Goal: Information Seeking & Learning: Compare options

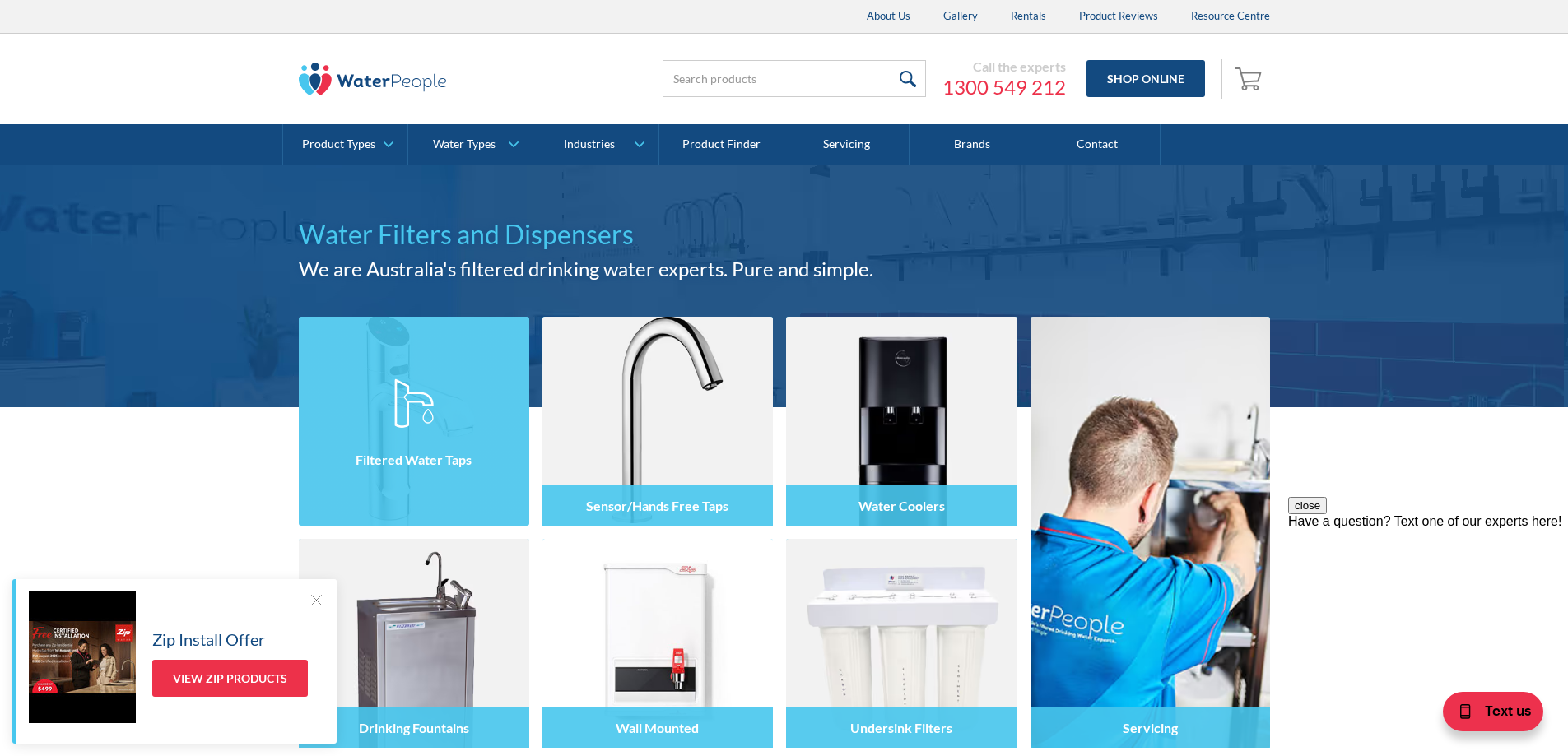
click at [396, 462] on h4 "Filtered Water Taps" at bounding box center [414, 459] width 116 height 15
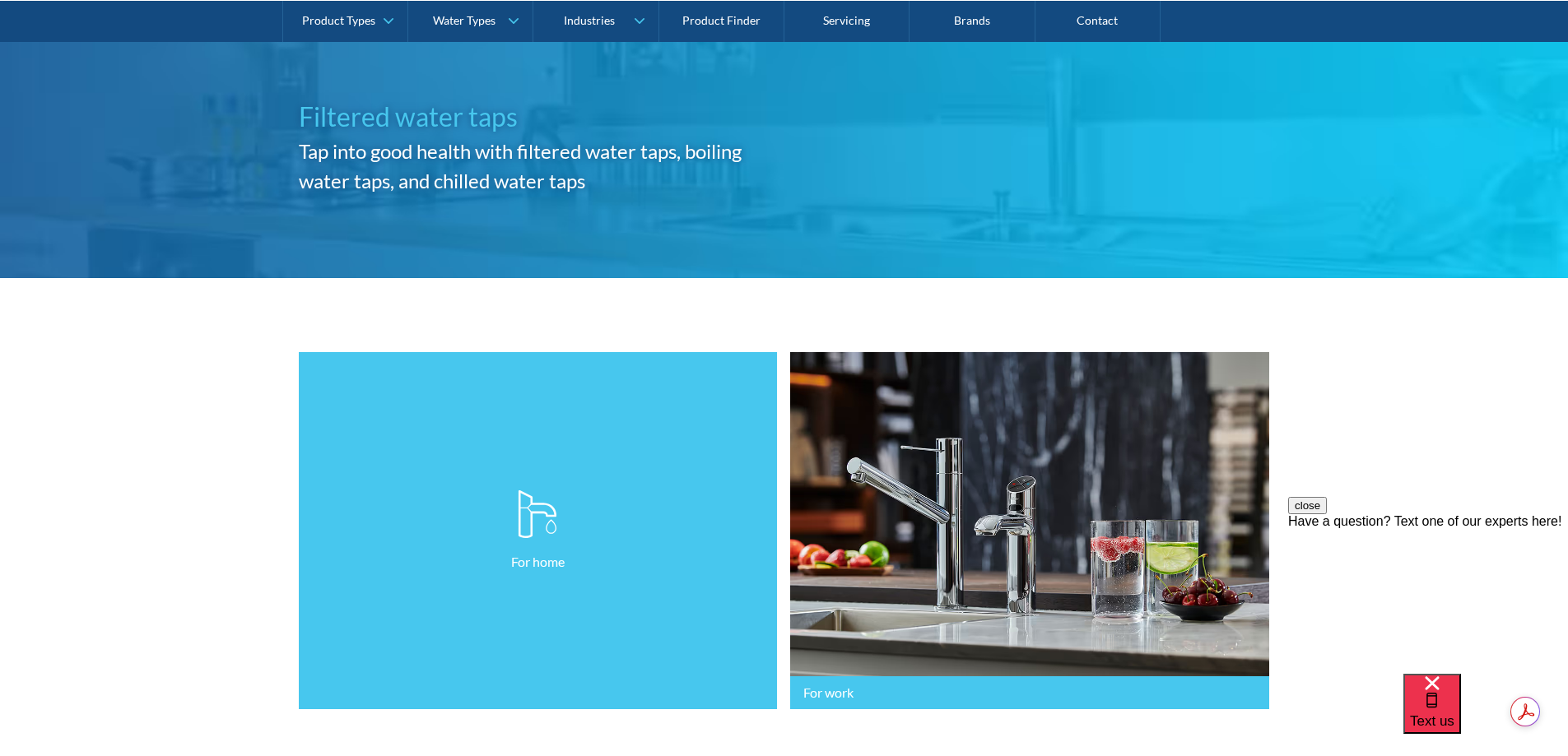
scroll to position [164, 0]
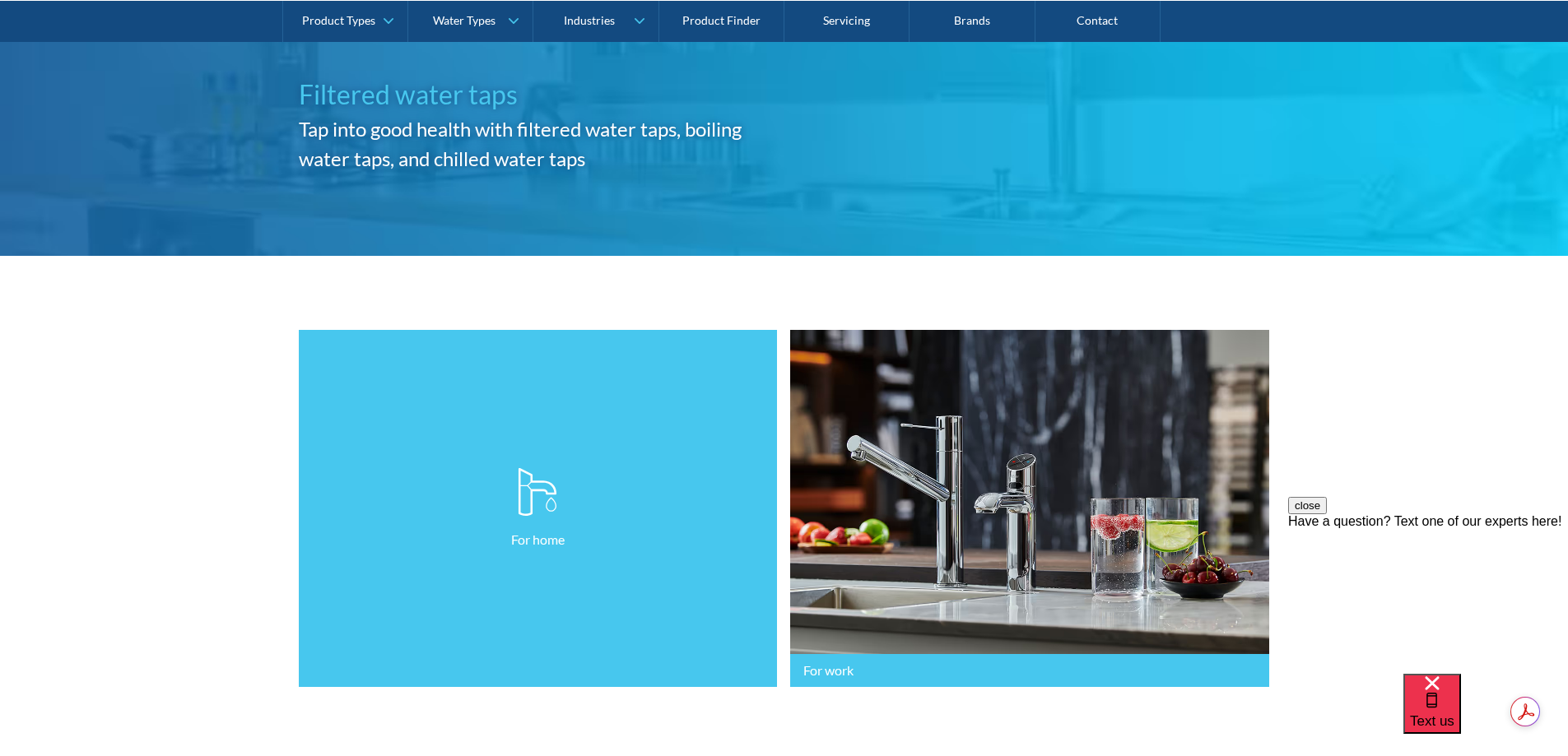
click at [507, 567] on link "For home" at bounding box center [538, 508] width 479 height 358
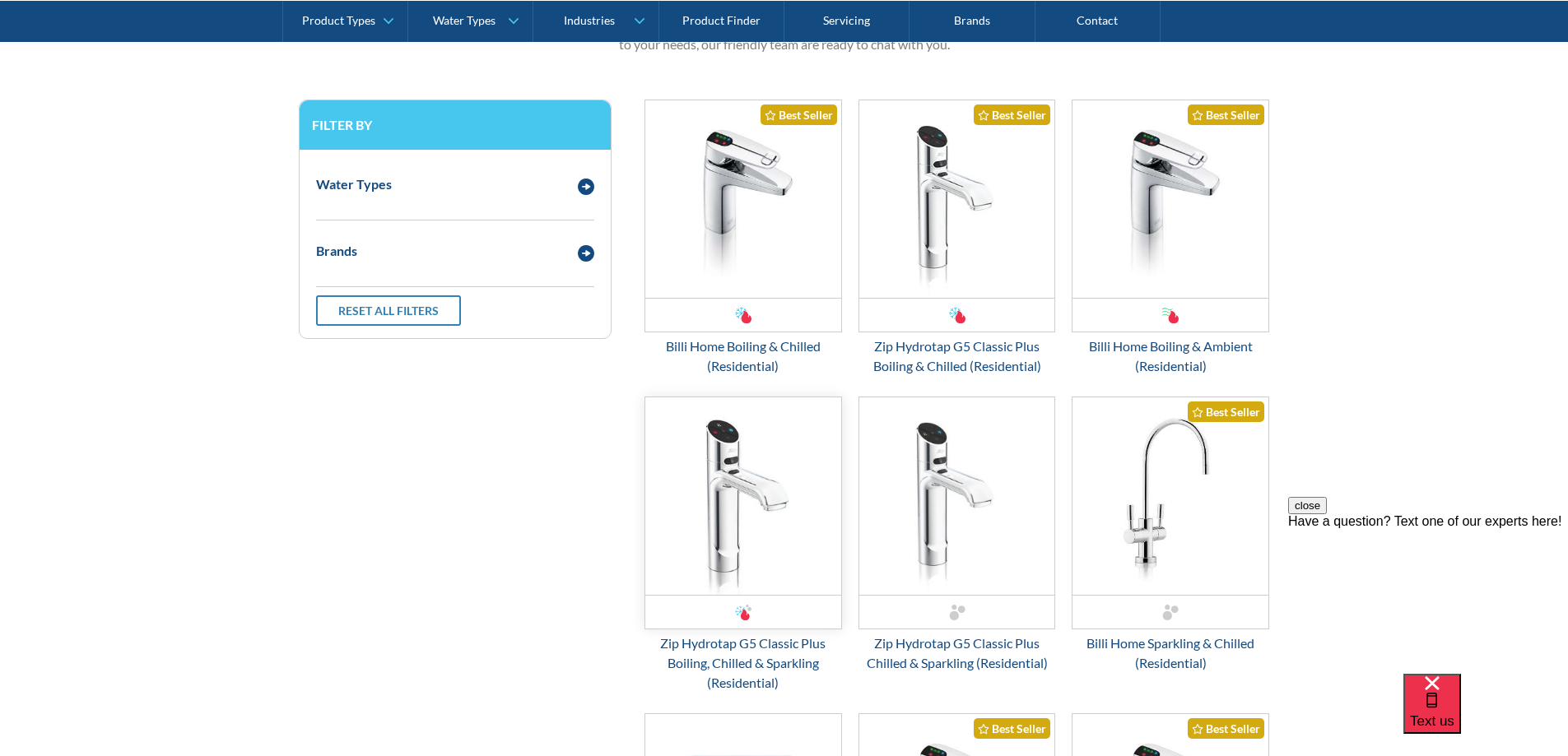
scroll to position [822, 0]
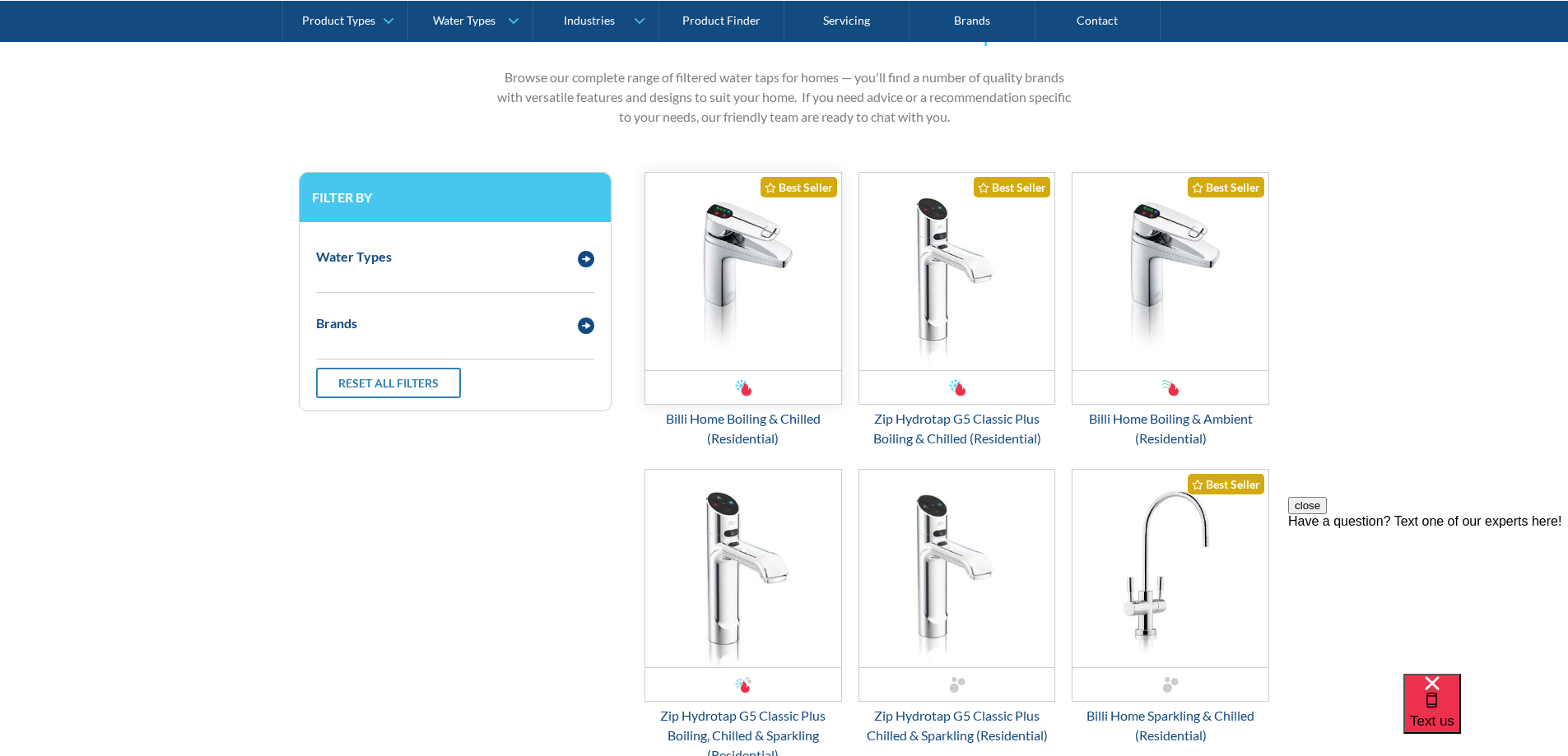
click at [768, 239] on img "Email Form 3" at bounding box center [743, 271] width 196 height 197
click at [946, 269] on img "Email Form 3" at bounding box center [958, 271] width 196 height 197
click at [729, 425] on div "Billi Home Boiling & Chilled (Residential)" at bounding box center [743, 429] width 197 height 40
click at [943, 270] on img "Email Form 3" at bounding box center [958, 271] width 196 height 197
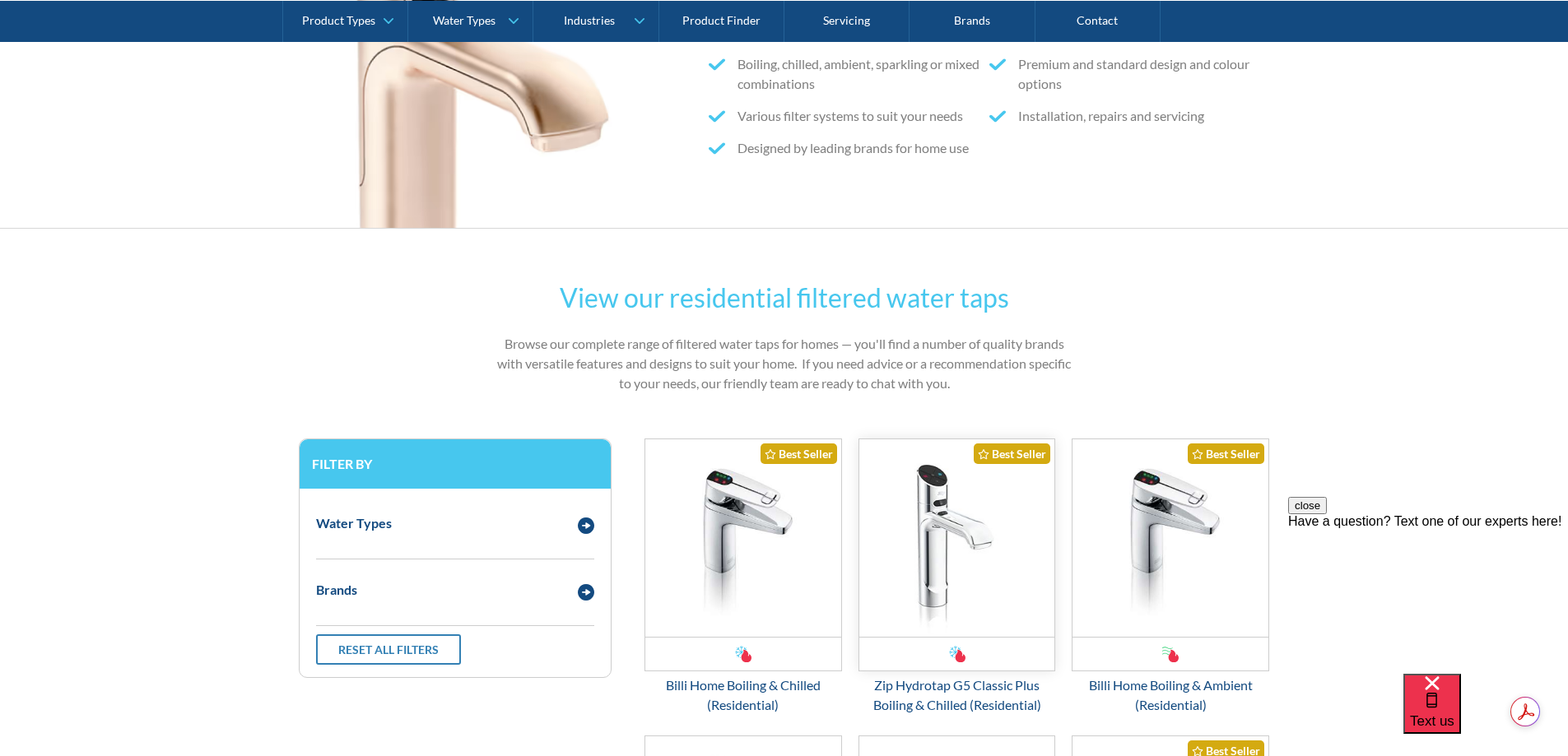
scroll to position [658, 0]
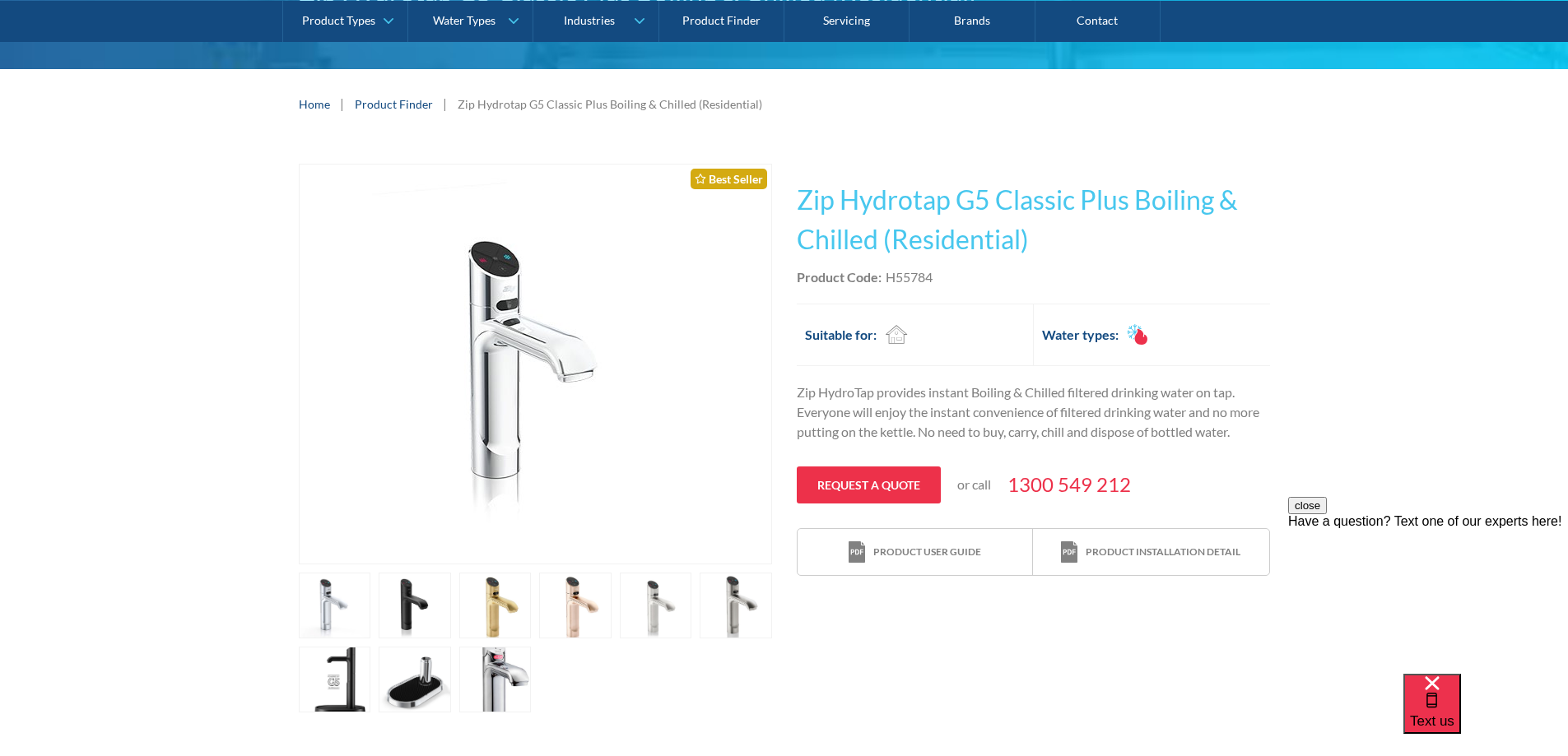
scroll to position [247, 0]
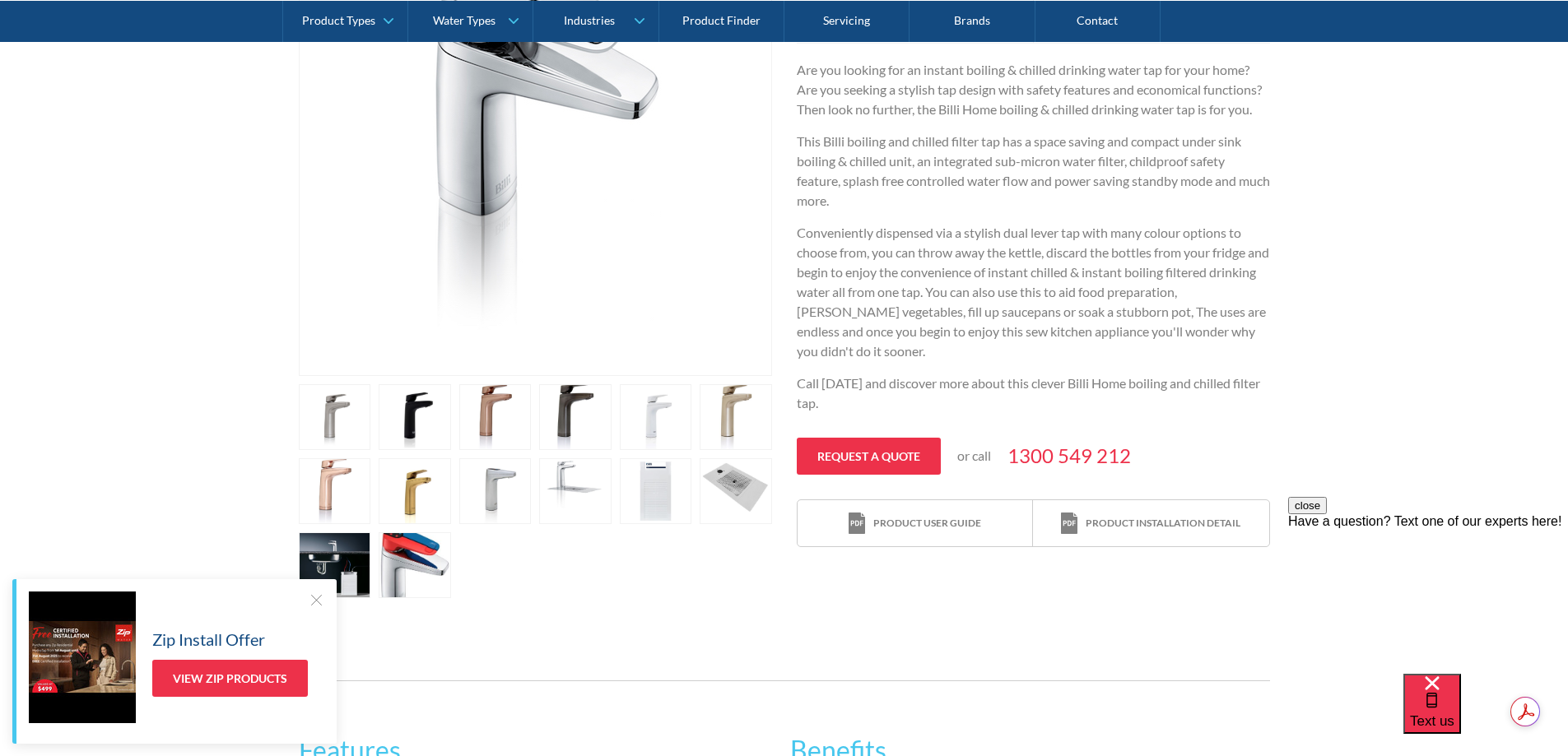
scroll to position [493, 0]
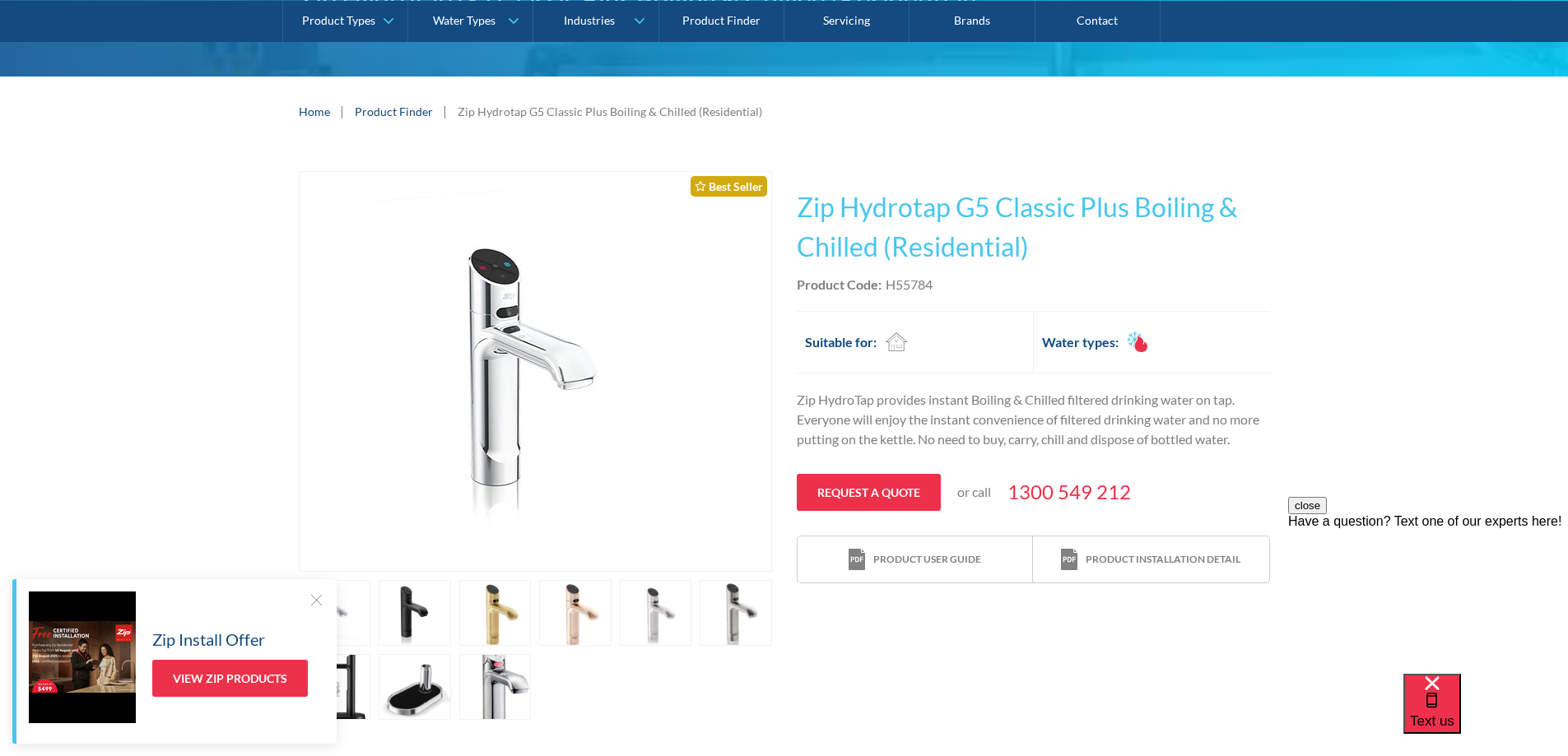
scroll to position [247, 0]
